Goal: Task Accomplishment & Management: Manage account settings

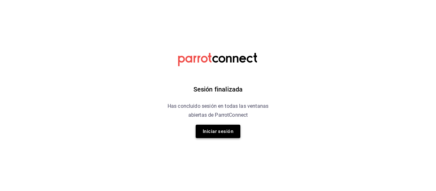
click at [219, 137] on button "Iniciar sesión" at bounding box center [218, 131] width 45 height 13
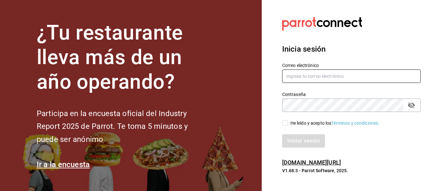
type input "[EMAIL_ADDRESS][DOMAIN_NAME]"
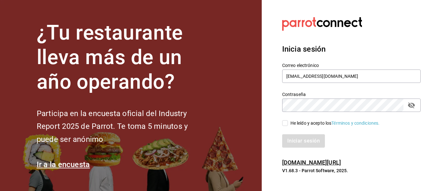
click at [285, 125] on input "He leído y acepto los Términos y condiciones." at bounding box center [285, 123] width 6 height 6
checkbox input "true"
click at [293, 139] on button "Iniciar sesión" at bounding box center [303, 140] width 43 height 13
